Goal: Task Accomplishment & Management: Complete application form

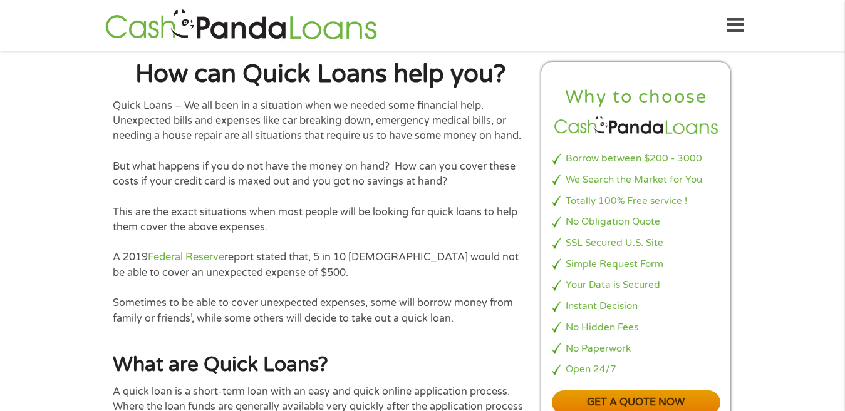
click at [593, 402] on link "Get a quote now" at bounding box center [636, 403] width 169 height 24
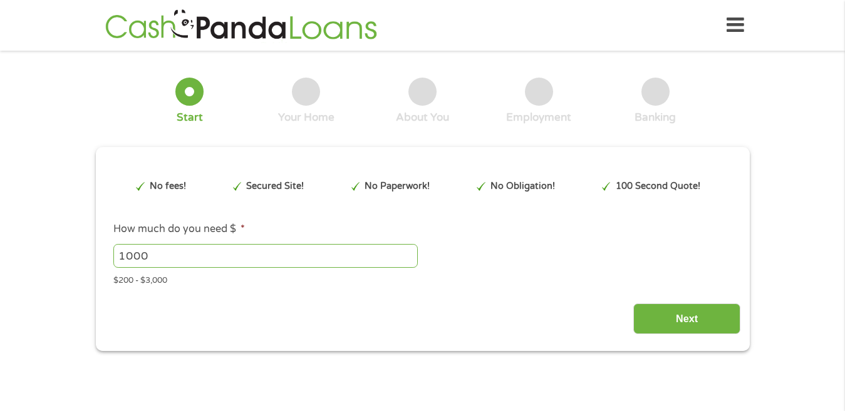
type input "EAIaIQobChMIkPGDsd2UkAMVKC5ECB1s1hcvEAAYAyAAEgJeOfD_BwE"
click at [130, 300] on div "Next" at bounding box center [423, 314] width 636 height 39
click at [152, 256] on input "1000" at bounding box center [265, 256] width 304 height 24
type input "1"
type input "3"
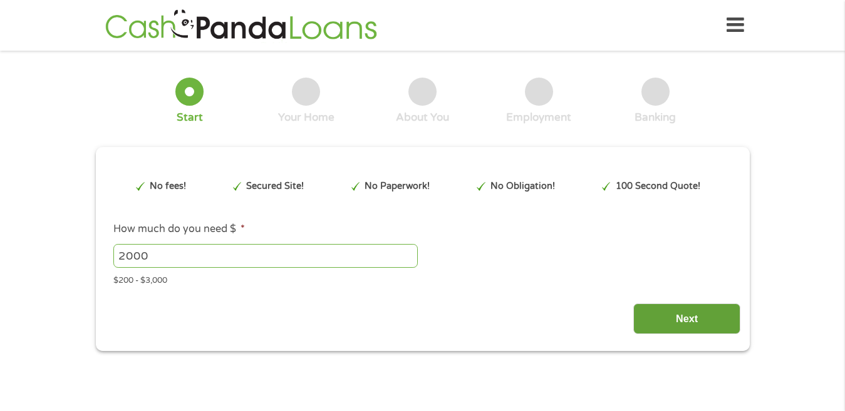
type input "2000"
click at [664, 315] on input "Next" at bounding box center [686, 319] width 107 height 31
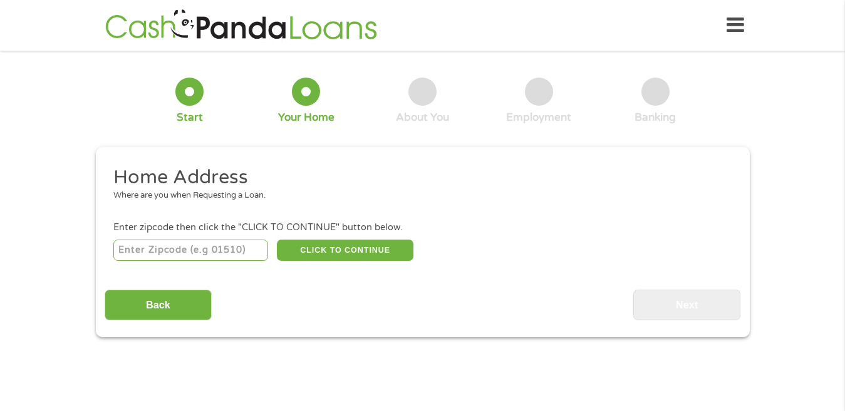
scroll to position [4, 0]
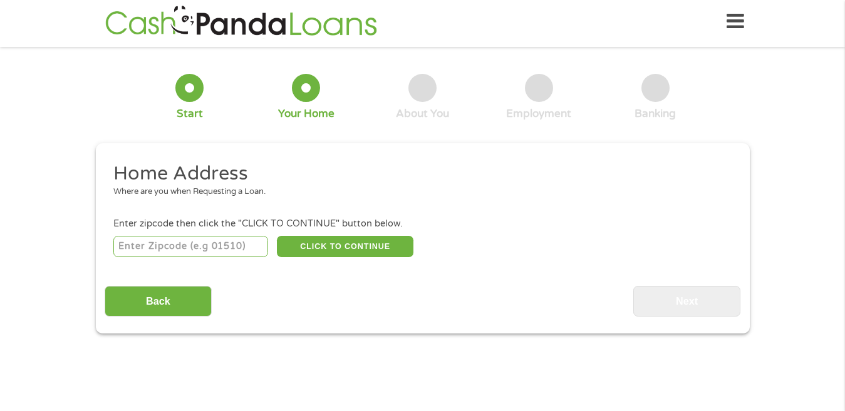
click at [194, 245] on input "number" at bounding box center [190, 246] width 155 height 21
type input "35967"
click at [328, 249] on button "CLICK TO CONTINUE" at bounding box center [345, 246] width 137 height 21
type input "35967"
type input "Fort [PERSON_NAME]"
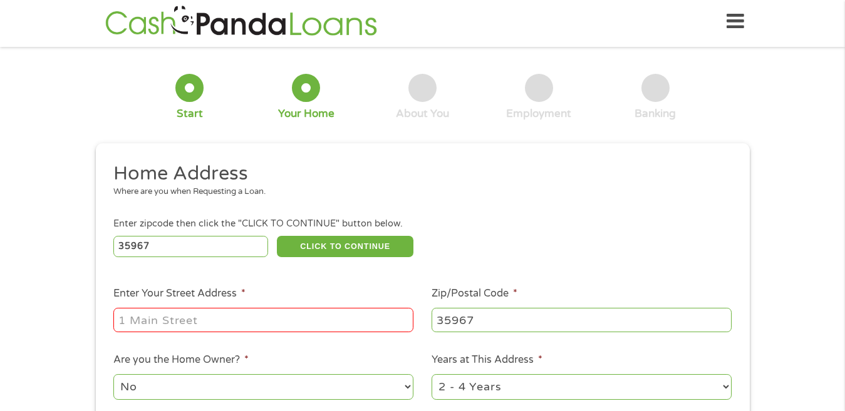
click at [231, 320] on input "Enter Your Street Address *" at bounding box center [263, 320] width 300 height 24
type input "[GEOGRAPHIC_DATA]"
click at [226, 388] on select "No Yes" at bounding box center [263, 387] width 300 height 26
select select "yes"
click at [113, 374] on select "No Yes" at bounding box center [263, 387] width 300 height 26
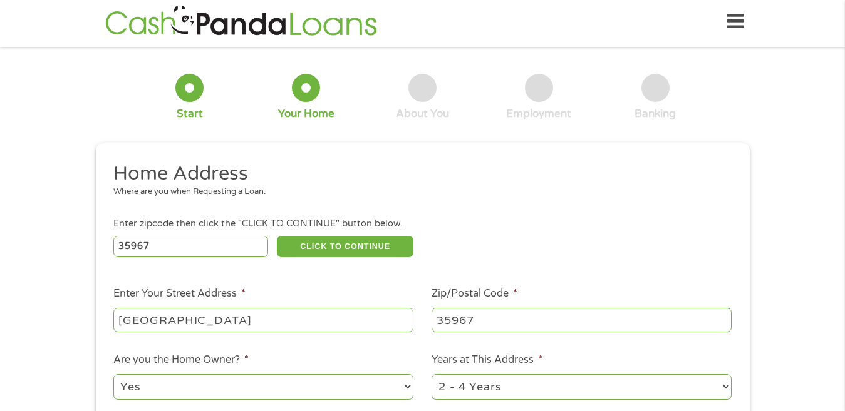
click at [723, 389] on select "1 Year or less 1 - 2 Years 2 - 4 Years Over 4 Years" at bounding box center [581, 387] width 300 height 26
select select "60months"
click at [431, 374] on select "1 Year or less 1 - 2 Years 2 - 4 Years Over 4 Years" at bounding box center [581, 387] width 300 height 26
drag, startPoint x: 723, startPoint y: 213, endPoint x: 724, endPoint y: 222, distance: 9.5
click at [724, 222] on ul "Home Address Where are you when Requesting a Loan. Enter zipcode then click the…" at bounding box center [423, 329] width 636 height 334
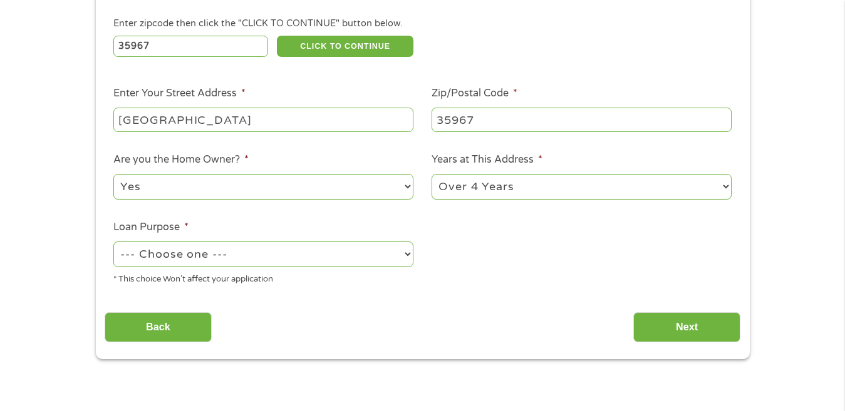
scroll to position [229, 0]
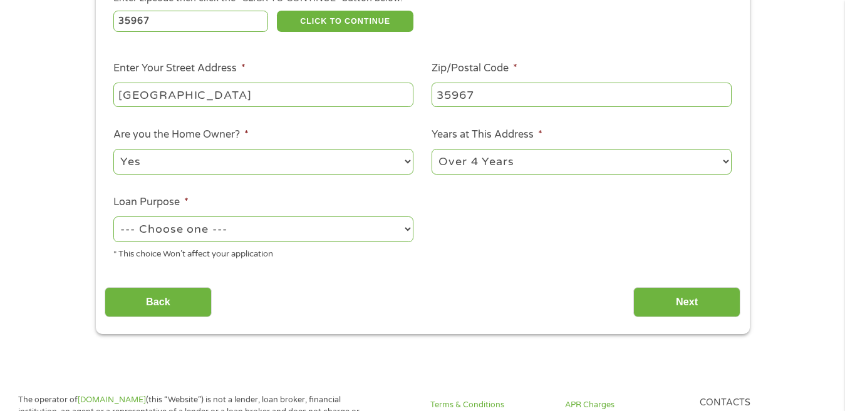
click at [408, 230] on select "--- Choose one --- Pay Bills Debt Consolidation Home Improvement Major Purchase…" at bounding box center [263, 230] width 300 height 26
select select "medicalexpenses"
click at [113, 217] on select "--- Choose one --- Pay Bills Debt Consolidation Home Improvement Major Purchase…" at bounding box center [263, 230] width 300 height 26
click at [651, 305] on input "Next" at bounding box center [686, 302] width 107 height 31
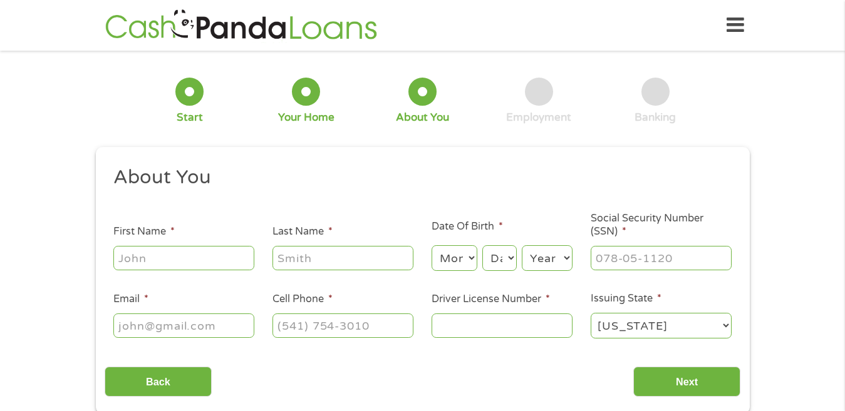
scroll to position [0, 0]
click at [209, 259] on input "First Name *" at bounding box center [183, 258] width 141 height 24
type input "[PERSON_NAME]"
type input "[PERSON_NAME][EMAIL_ADDRESS][DOMAIN_NAME]"
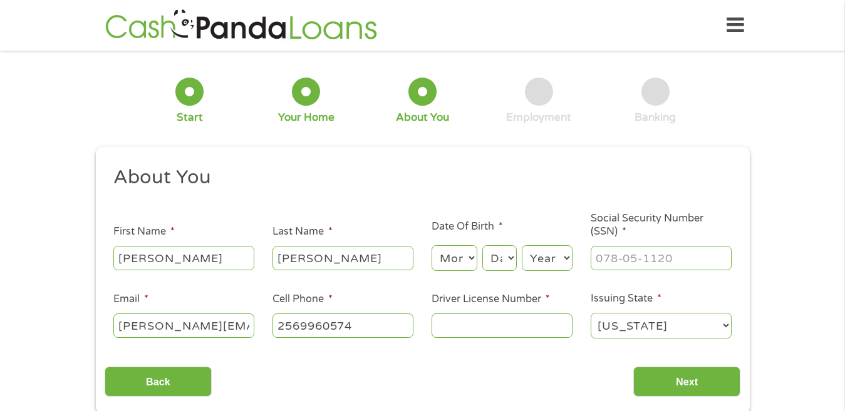
type input "[PHONE_NUMBER]"
click at [466, 262] on select "Month 1 2 3 4 5 6 7 8 9 10 11 12" at bounding box center [454, 258] width 46 height 26
select select "2"
click at [431, 245] on select "Month 1 2 3 4 5 6 7 8 9 10 11 12" at bounding box center [454, 258] width 46 height 26
click at [510, 260] on select "Day 1 2 3 4 5 6 7 8 9 10 11 12 13 14 15 16 17 18 19 20 21 22 23 24 25 26 27 28 …" at bounding box center [499, 258] width 34 height 26
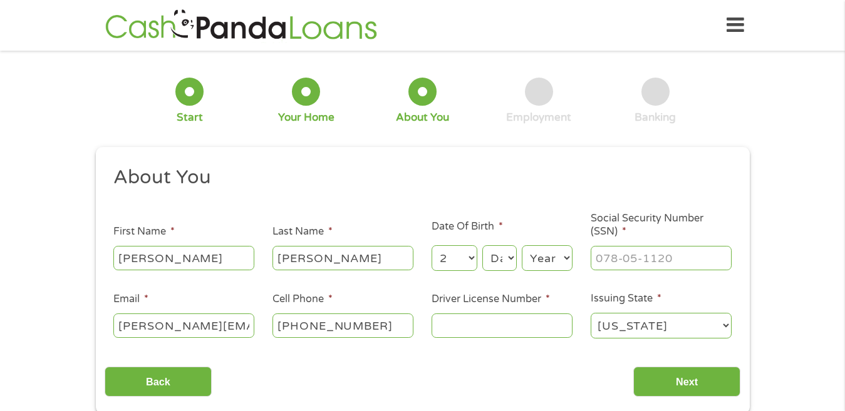
select select "15"
click at [482, 245] on select "Day 1 2 3 4 5 6 7 8 9 10 11 12 13 14 15 16 17 18 19 20 21 22 23 24 25 26 27 28 …" at bounding box center [499, 258] width 34 height 26
click at [509, 262] on select "Day 1 2 3 4 5 6 7 8 9 10 11 12 13 14 15 16 17 18 19 20 21 22 23 24 25 26 27 28 …" at bounding box center [499, 258] width 34 height 26
click at [482, 245] on select "Day 1 2 3 4 5 6 7 8 9 10 11 12 13 14 15 16 17 18 19 20 21 22 23 24 25 26 27 28 …" at bounding box center [499, 258] width 34 height 26
click at [564, 256] on select "Year [DATE] 2006 2005 2004 2003 2002 2001 2000 1999 1998 1997 1996 1995 1994 19…" at bounding box center [547, 258] width 51 height 26
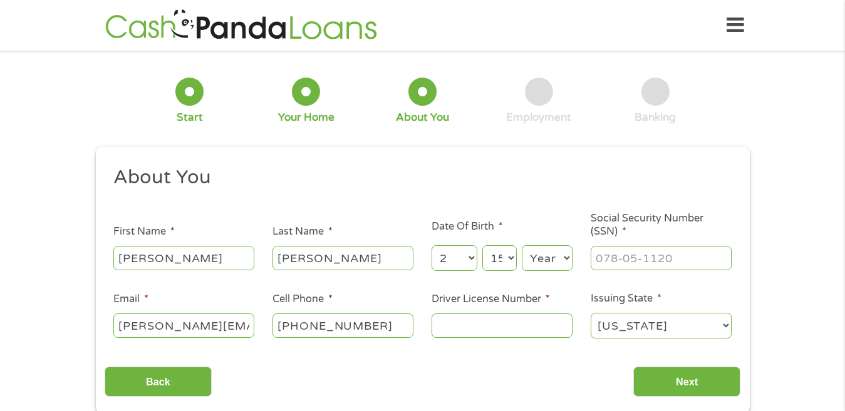
select select "1958"
click at [522, 245] on select "Year [DATE] 2006 2005 2004 2003 2002 2001 2000 1999 1998 1997 1996 1995 1994 19…" at bounding box center [547, 258] width 51 height 26
click at [619, 259] on input "___-__-____" at bounding box center [661, 258] width 141 height 24
type input "420-92-6387"
click at [442, 326] on input "Driver License Number *" at bounding box center [501, 326] width 141 height 24
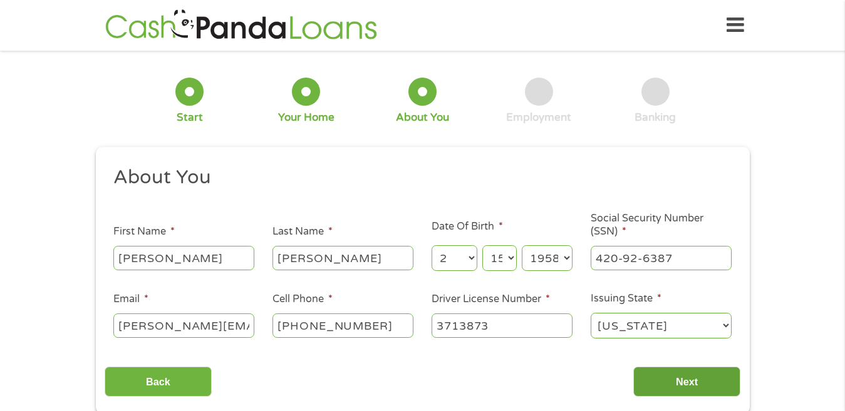
type input "3713873"
click at [651, 380] on input "Next" at bounding box center [686, 382] width 107 height 31
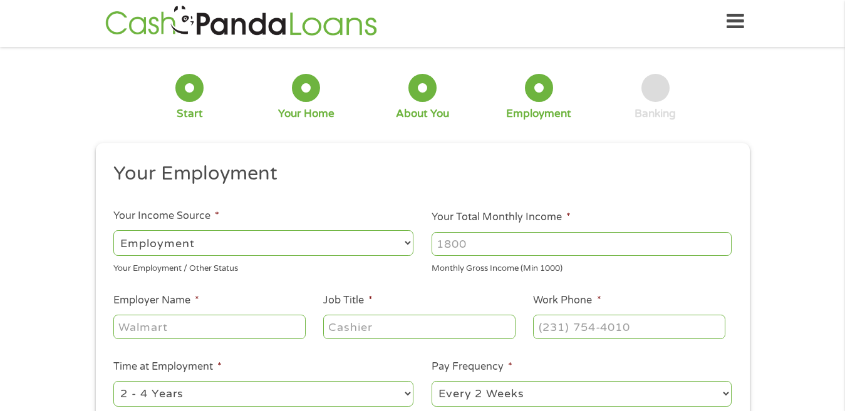
click at [408, 241] on select "--- Choose one --- Employment [DEMOGRAPHIC_DATA] Benefits" at bounding box center [263, 243] width 300 height 26
click at [113, 230] on select "--- Choose one --- Employment [DEMOGRAPHIC_DATA] Benefits" at bounding box center [263, 243] width 300 height 26
click at [475, 232] on input "Your Total Monthly Income *" at bounding box center [581, 244] width 300 height 24
type input "8325"
click at [284, 328] on input "Employer Name *" at bounding box center [209, 327] width 192 height 24
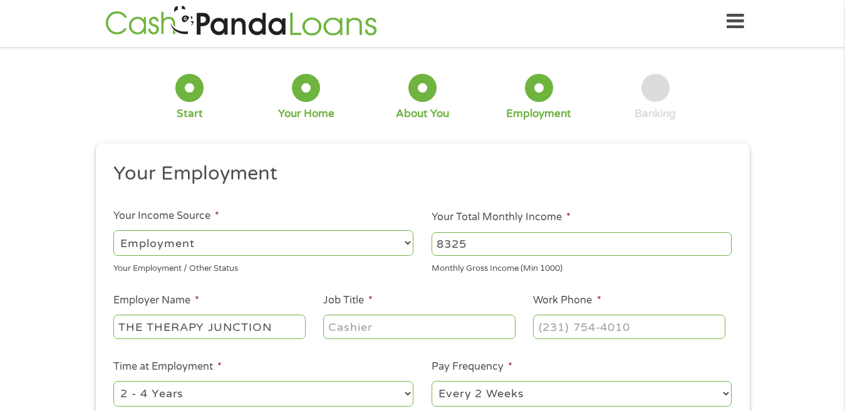
click at [235, 411] on ul "Your Employment Your Income Source * --- Choose one --- Employment [DEMOGRAPHIC…" at bounding box center [423, 324] width 636 height 324
click at [275, 328] on input "THE THERAPY JUNCTION" at bounding box center [209, 327] width 192 height 24
type input "THE THERAPY JUNCTION PEDIATRIC CLINIC"
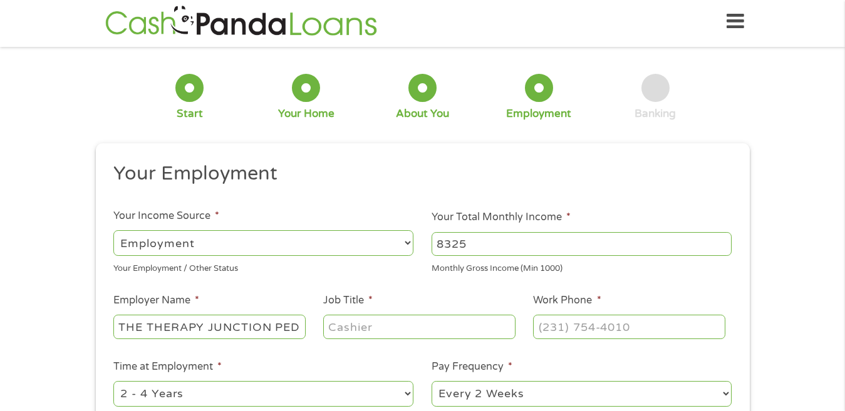
click at [350, 325] on input "Job Title *" at bounding box center [419, 327] width 192 height 24
type input "PHYSICAL THERAPIST"
click at [547, 326] on input "(___) ___-____" at bounding box center [629, 327] width 192 height 24
type input "[PHONE_NUMBER]"
click at [403, 392] on select "--- Choose one --- 1 Year or less 1 - 2 Years 2 - 4 Years Over 4 Years" at bounding box center [263, 394] width 300 height 26
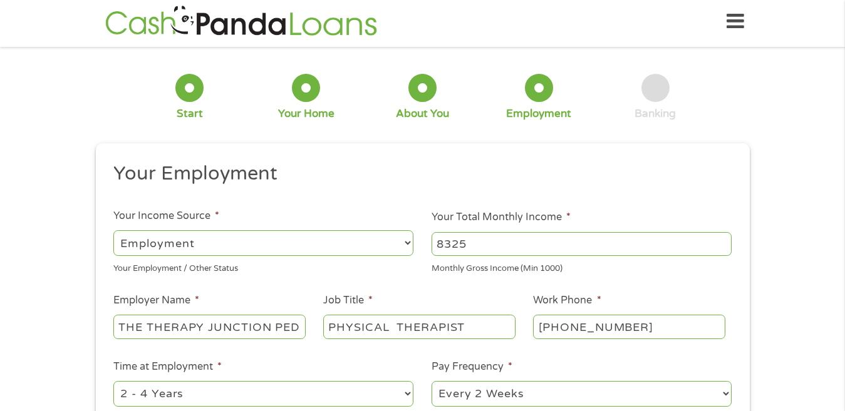
select select "60months"
click at [113, 381] on select "--- Choose one --- 1 Year or less 1 - 2 Years 2 - 4 Years Over 4 Years" at bounding box center [263, 394] width 300 height 26
click at [723, 395] on select "--- Choose one --- Every 2 Weeks Every Week Monthly Semi-Monthly" at bounding box center [581, 394] width 300 height 26
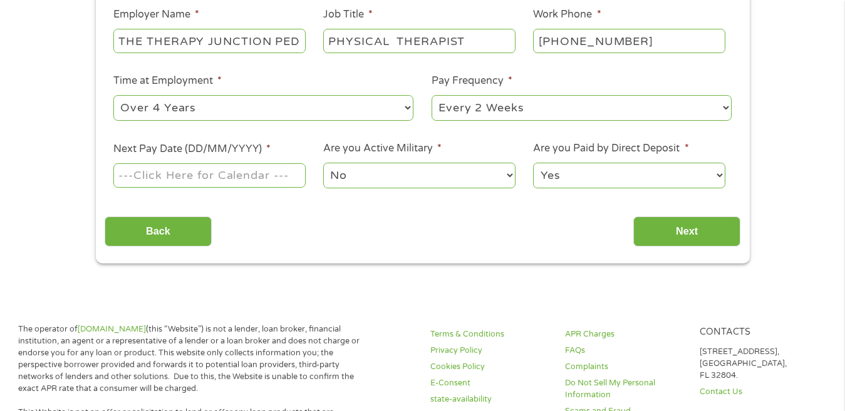
scroll to position [310, 0]
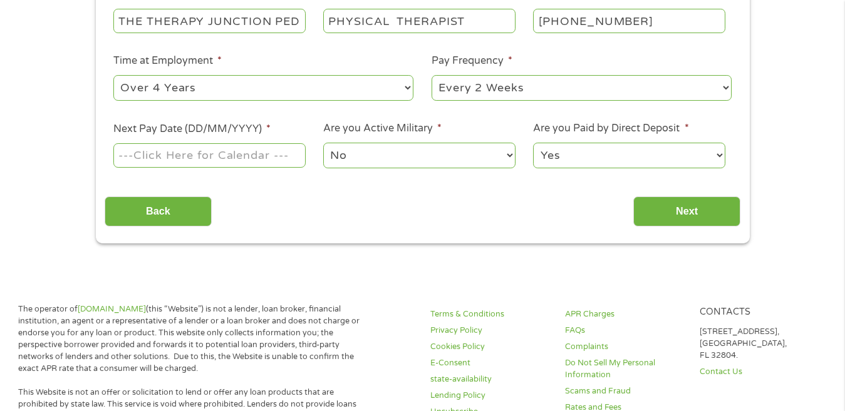
click at [197, 154] on input "Next Pay Date (DD/MM/YYYY) *" at bounding box center [209, 155] width 192 height 24
click at [214, 155] on input "[DATE]" at bounding box center [209, 155] width 192 height 24
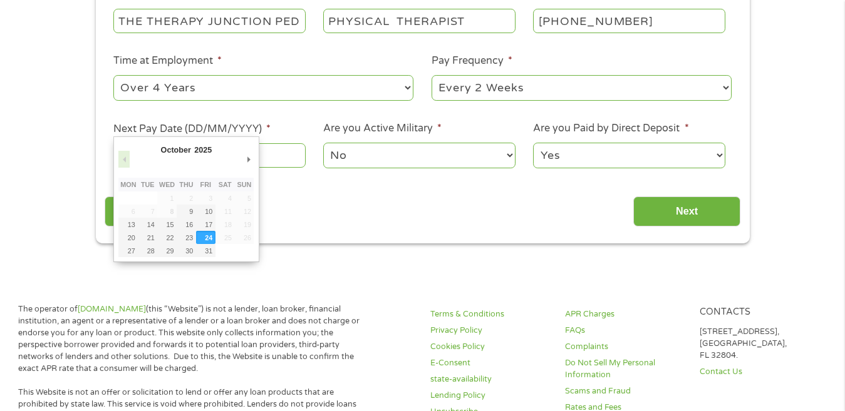
click at [123, 162] on button "Previous Month" at bounding box center [123, 159] width 11 height 17
click at [285, 160] on input "[DATE]" at bounding box center [209, 155] width 192 height 24
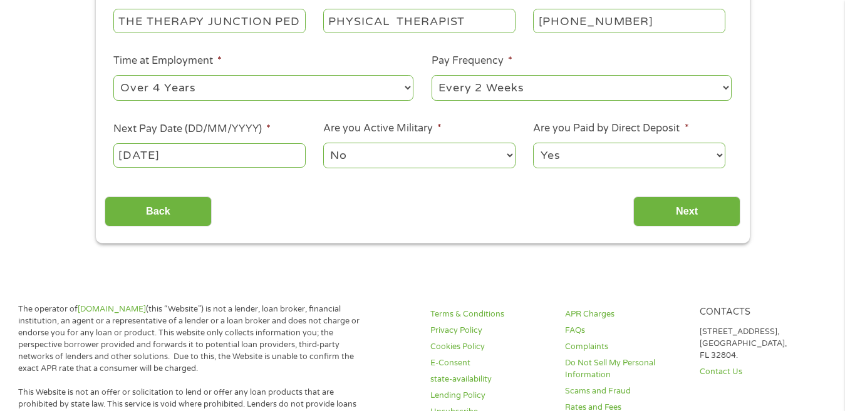
click at [156, 152] on input "[DATE]" at bounding box center [209, 155] width 192 height 24
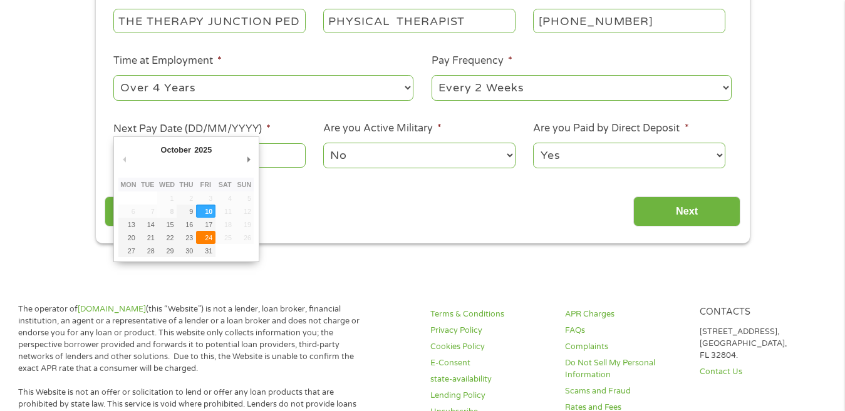
type input "[DATE]"
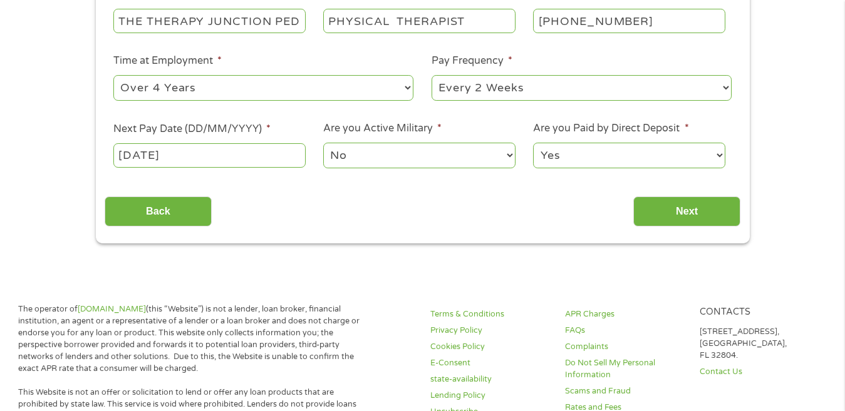
click at [718, 153] on select "Yes No" at bounding box center [629, 156] width 192 height 26
select select "0"
click at [533, 143] on select "Yes No" at bounding box center [629, 156] width 192 height 26
click at [700, 207] on input "Next" at bounding box center [686, 212] width 107 height 31
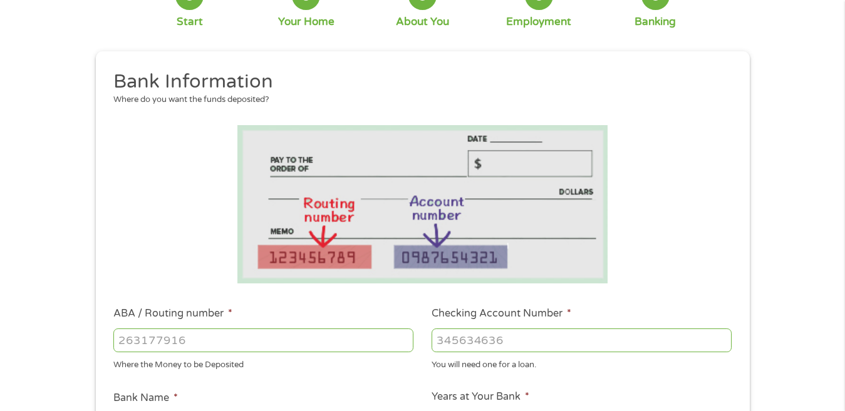
scroll to position [0, 0]
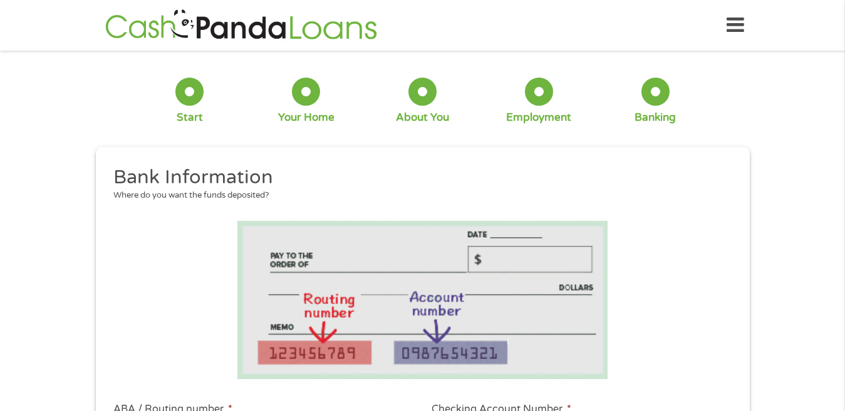
drag, startPoint x: 681, startPoint y: 229, endPoint x: 684, endPoint y: 254, distance: 24.6
click at [684, 254] on li at bounding box center [423, 300] width 636 height 158
drag, startPoint x: 684, startPoint y: 254, endPoint x: 685, endPoint y: 264, distance: 10.0
click at [685, 264] on li at bounding box center [423, 300] width 636 height 158
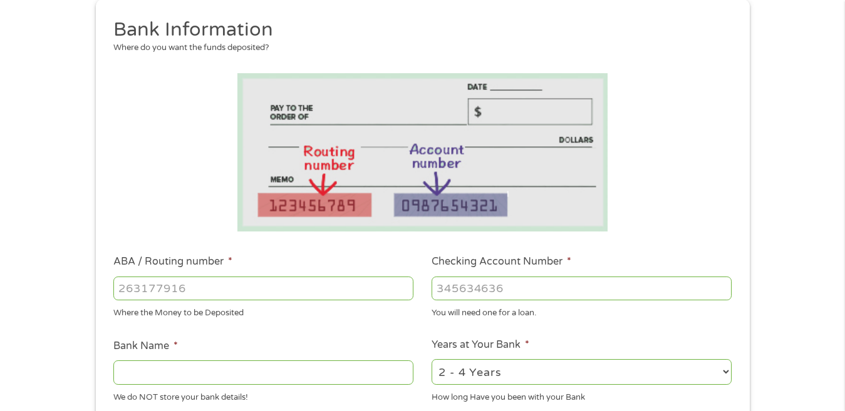
scroll to position [150, 0]
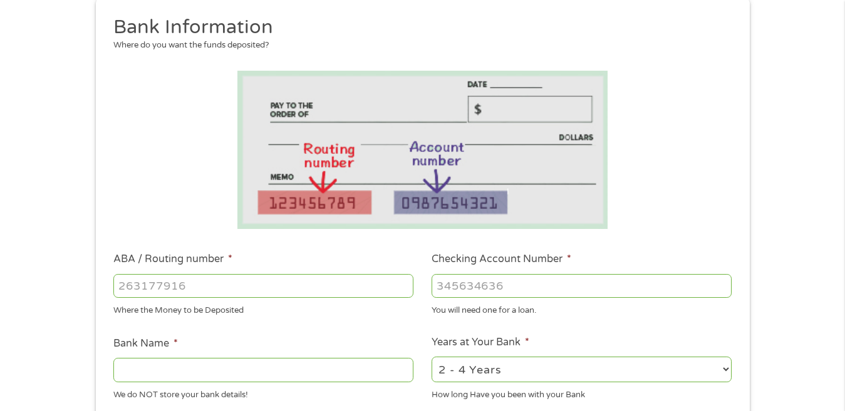
click at [198, 287] on input "ABA / Routing number *" at bounding box center [263, 286] width 300 height 24
type input "083000108"
type input "PNC BANK [US_STATE] INC"
type input "083000108"
click at [436, 284] on input "Checking Account Number *" at bounding box center [581, 286] width 300 height 24
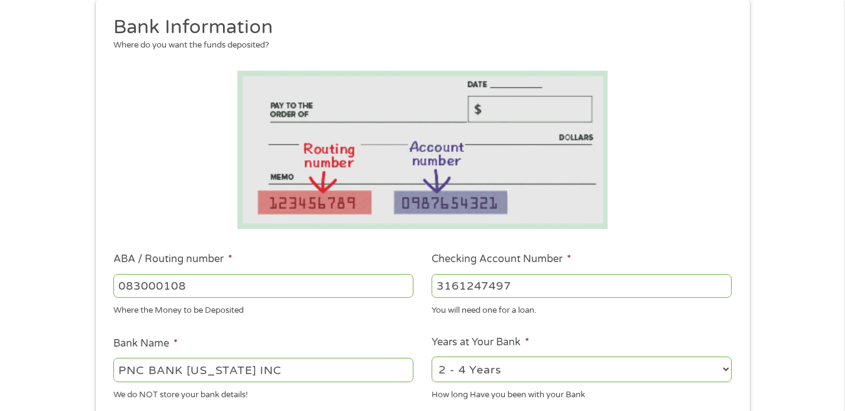
type input "3161247497"
click at [725, 367] on select "2 - 4 Years 6 - 12 Months 1 - 2 Years Over 4 Years" at bounding box center [581, 370] width 300 height 26
click at [725, 366] on select "2 - 4 Years 6 - 12 Months 1 - 2 Years Over 4 Years" at bounding box center [581, 370] width 300 height 26
select select "48months"
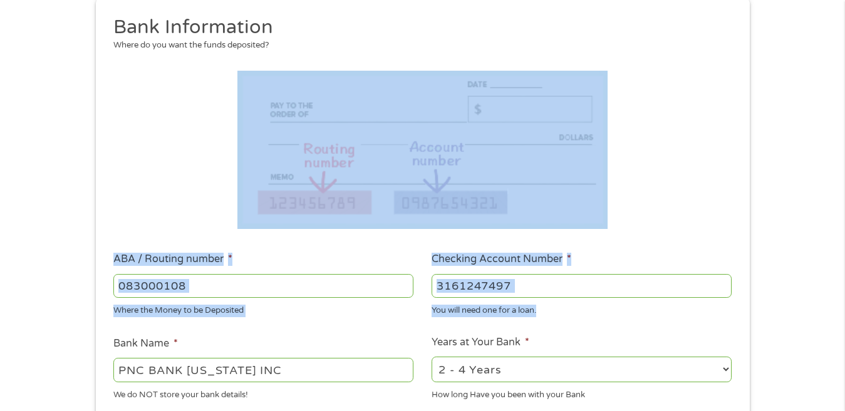
drag, startPoint x: 764, startPoint y: 210, endPoint x: 766, endPoint y: 237, distance: 26.4
click at [766, 237] on div "1 Start 2 Your Home 3 About You 4 Employment 5 Banking 6 This field is hidden w…" at bounding box center [422, 306] width 845 height 794
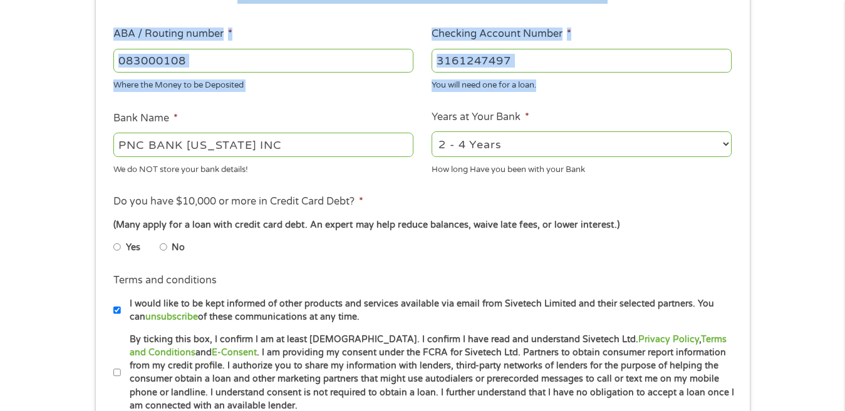
scroll to position [401, 0]
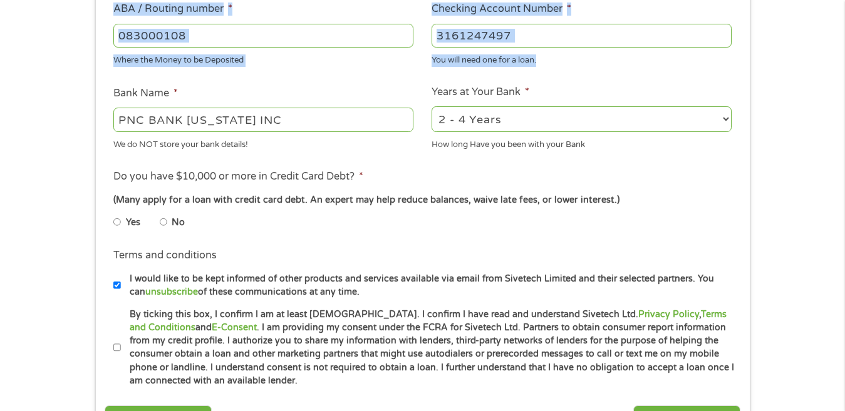
click at [163, 222] on input "No" at bounding box center [164, 222] width 8 height 20
radio input "true"
click at [117, 348] on input "By ticking this box, I confirm I am at least [DEMOGRAPHIC_DATA]. I confirm I ha…" at bounding box center [117, 348] width 8 height 20
checkbox input "true"
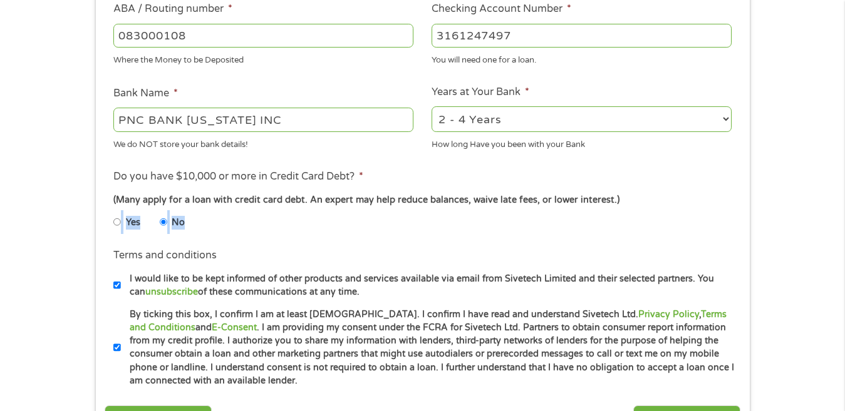
drag, startPoint x: 763, startPoint y: 189, endPoint x: 772, endPoint y: 219, distance: 31.7
click at [772, 219] on div "1 Start 2 Your Home 3 About You 4 Employment 5 Banking 6 This field is hidden w…" at bounding box center [422, 56] width 845 height 794
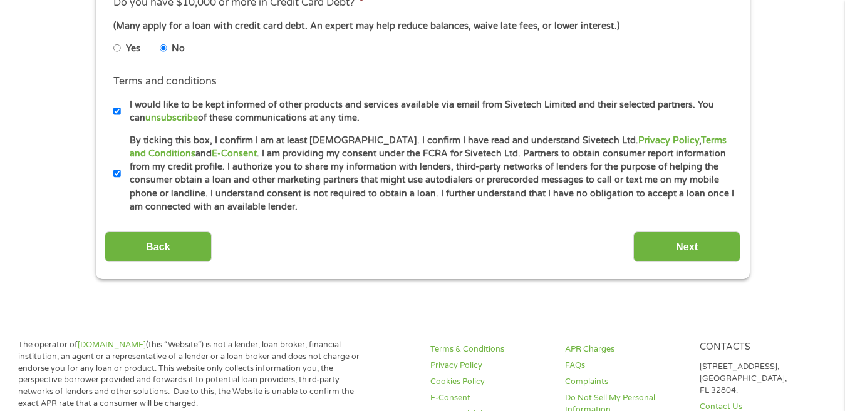
scroll to position [576, 0]
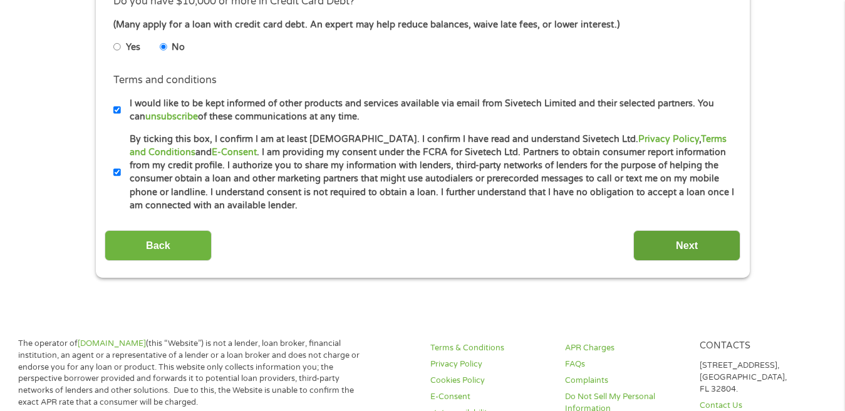
click at [674, 246] on input "Next" at bounding box center [686, 245] width 107 height 31
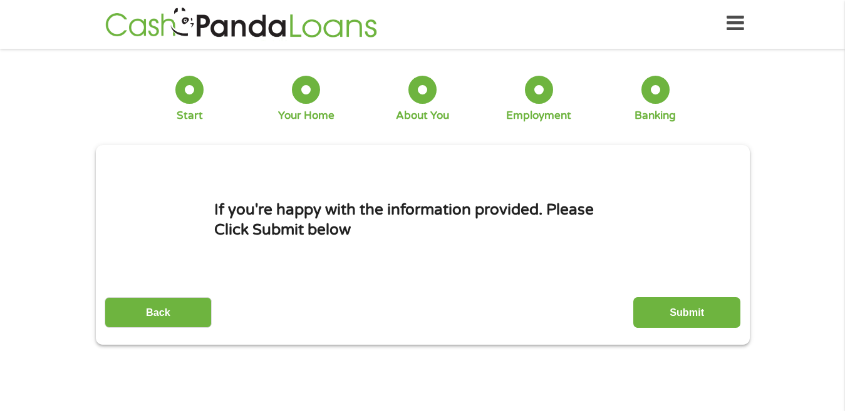
scroll to position [0, 0]
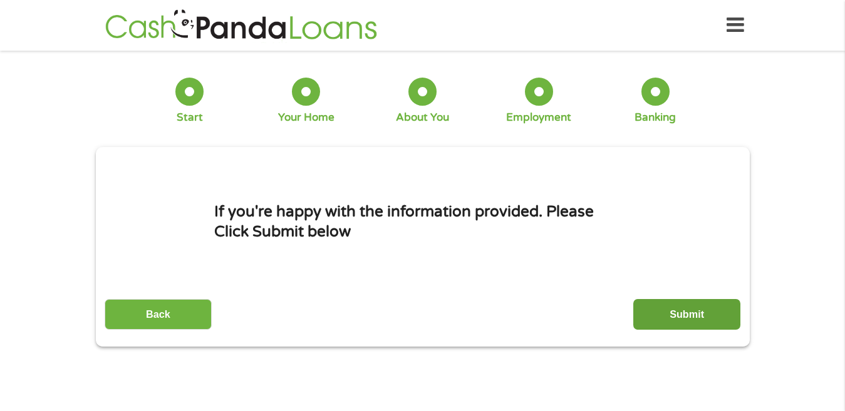
click at [671, 309] on input "Submit" at bounding box center [686, 314] width 107 height 31
